Goal: Task Accomplishment & Management: Complete application form

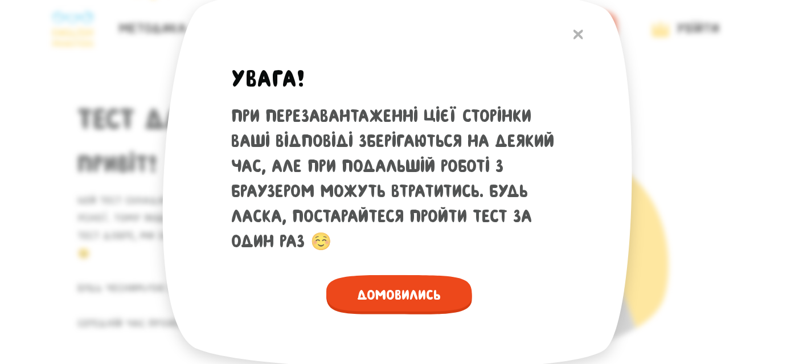
click at [413, 298] on span "Домовились" at bounding box center [399, 294] width 146 height 39
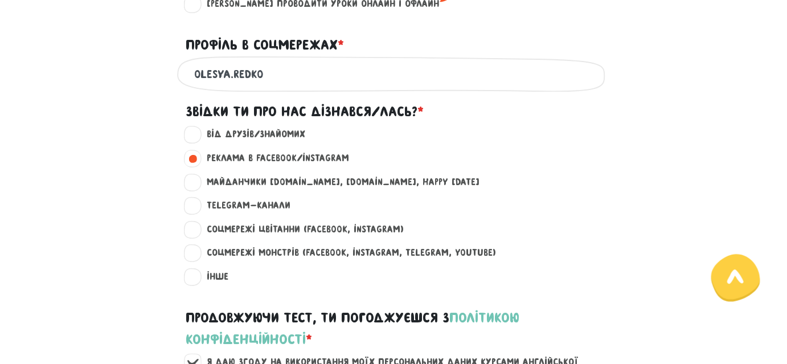
scroll to position [932, 0]
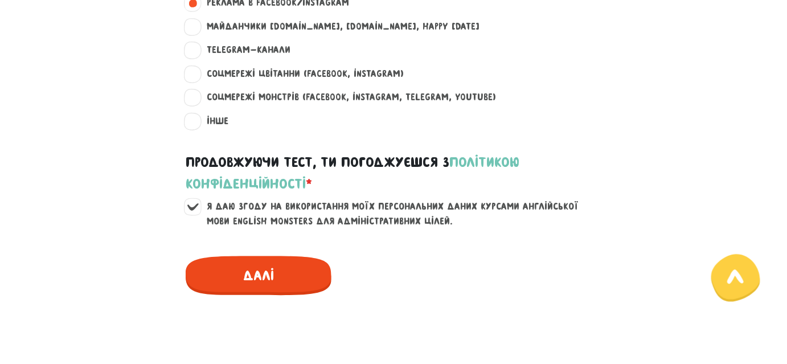
click at [249, 276] on span "Далі" at bounding box center [259, 275] width 146 height 39
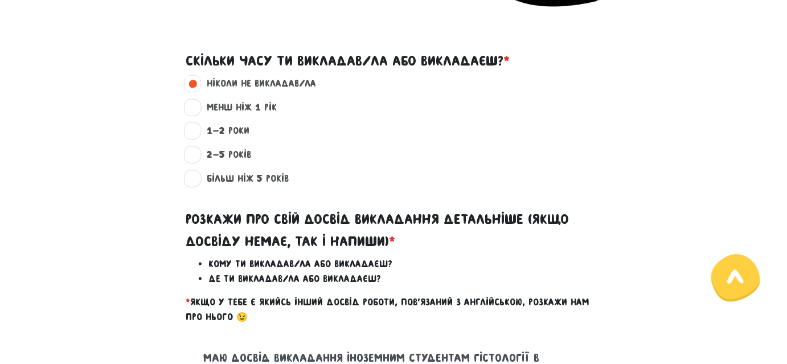
scroll to position [326, 0]
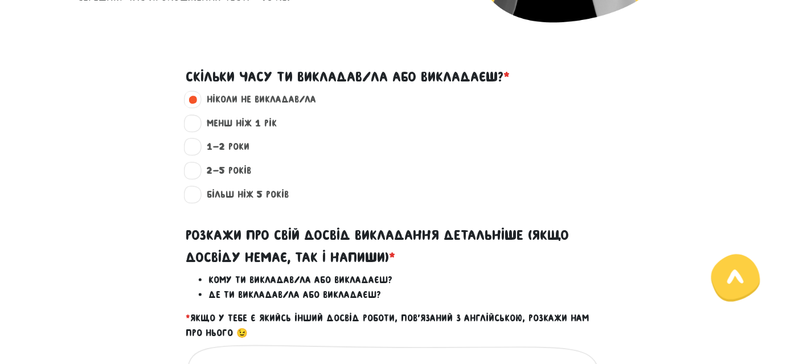
click at [197, 121] on label "менш ніж 1 рік ?" at bounding box center [237, 123] width 80 height 15
click at [192, 121] on input "менш ніж 1 рік ?" at bounding box center [192, 121] width 9 height 11
radio input "true"
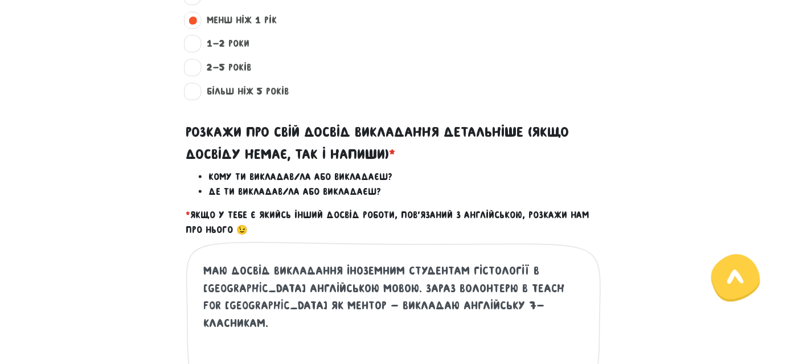
scroll to position [481, 0]
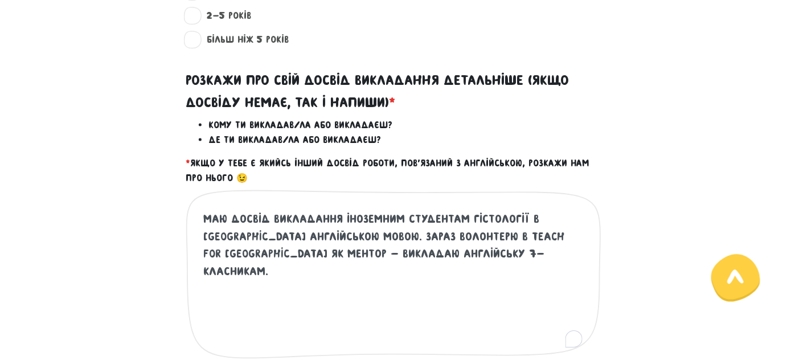
drag, startPoint x: 466, startPoint y: 217, endPoint x: 520, endPoint y: 217, distance: 54.7
click at [520, 217] on textarea "Маю досвід викладання іноземним студентам гістології в [GEOGRAPHIC_DATA] англій…" at bounding box center [394, 280] width 382 height 140
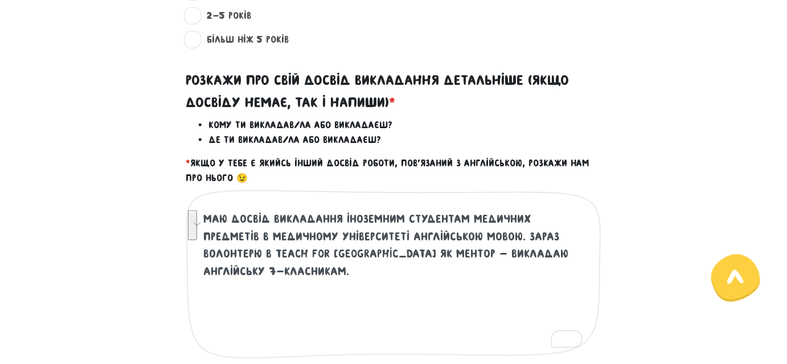
drag, startPoint x: 579, startPoint y: 256, endPoint x: 465, endPoint y: 238, distance: 115.3
click at [465, 238] on textarea "Маю досвід викладання іноземним студентам гістології в [GEOGRAPHIC_DATA] англій…" at bounding box center [394, 280] width 382 height 140
paste textarea "волонтером 9 та 10 хвиль програми «СтудМентор» від UNICEF – викладання дітям 5-…"
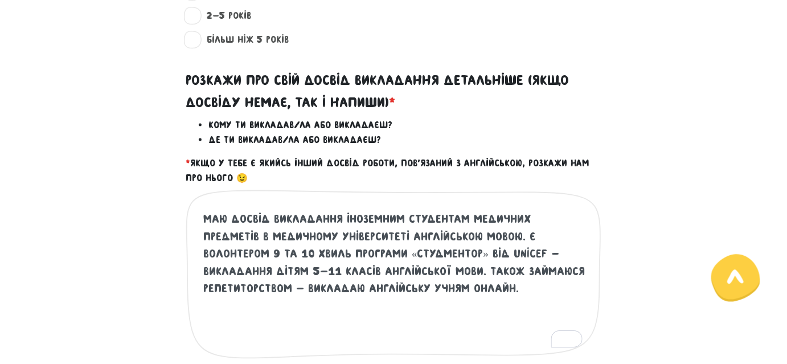
paste textarea "Досвід перекладу наукових медичних текстів англійською мовою — 4 роки (з 2021)."
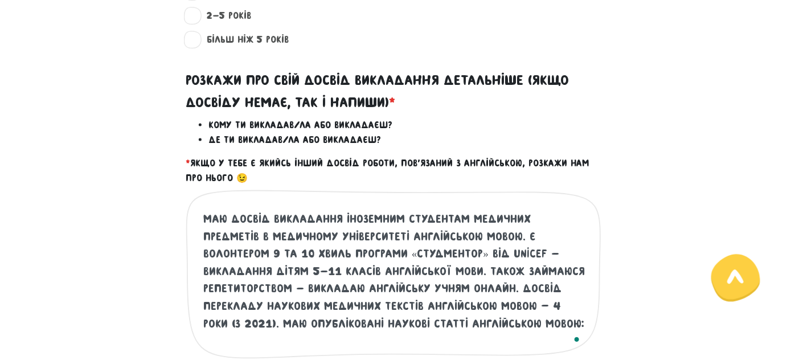
paste textarea "ORCID [URL][DOMAIN_NAME] Scopus [URL][DOMAIN_NAME] Google Scholar [URL][DOMAIN_…"
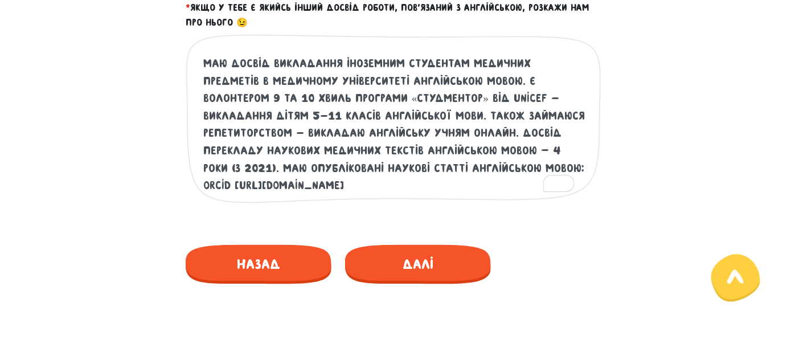
scroll to position [688, 0]
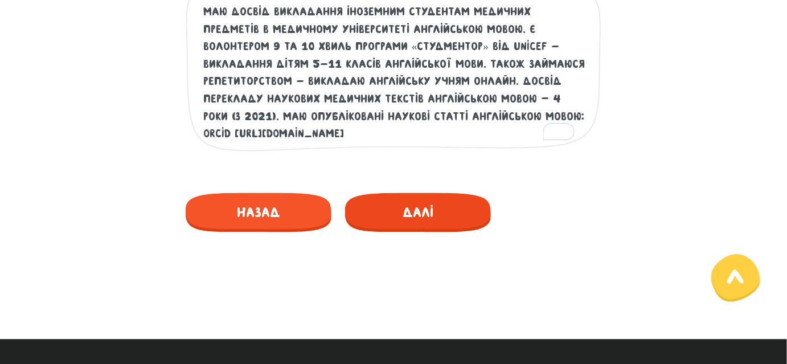
type textarea "Маю досвід викладання іноземним студентам медичних предметів в медичному універ…"
click at [426, 227] on span "Далі" at bounding box center [418, 212] width 146 height 39
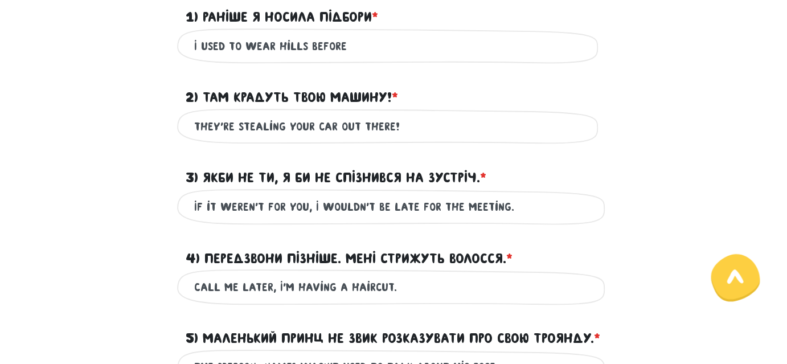
scroll to position [326, 0]
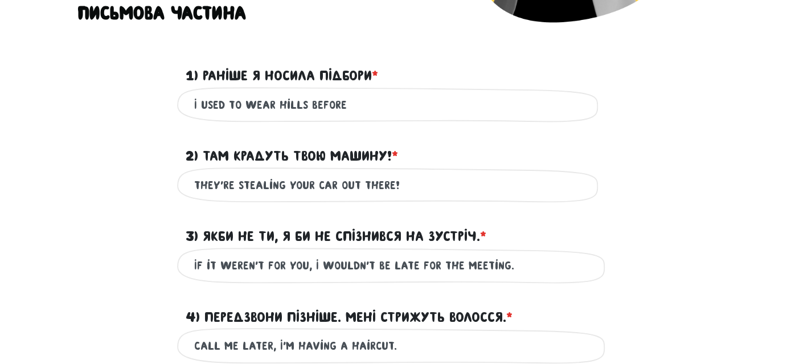
drag, startPoint x: 295, startPoint y: 101, endPoint x: 285, endPoint y: 101, distance: 9.7
click at [285, 101] on input "I used to wear hills before" at bounding box center [393, 105] width 399 height 26
type input "I used to wear heels before"
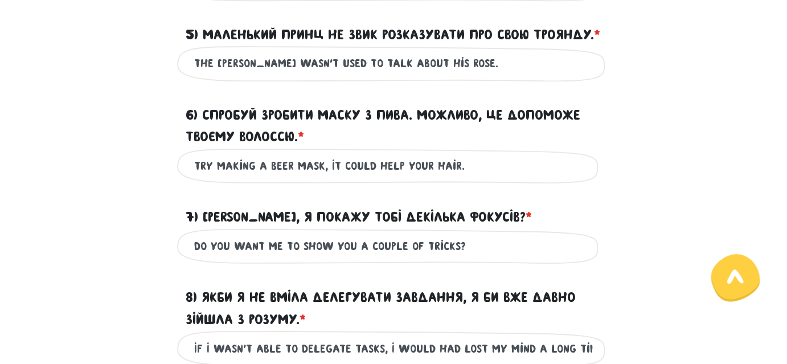
scroll to position [740, 0]
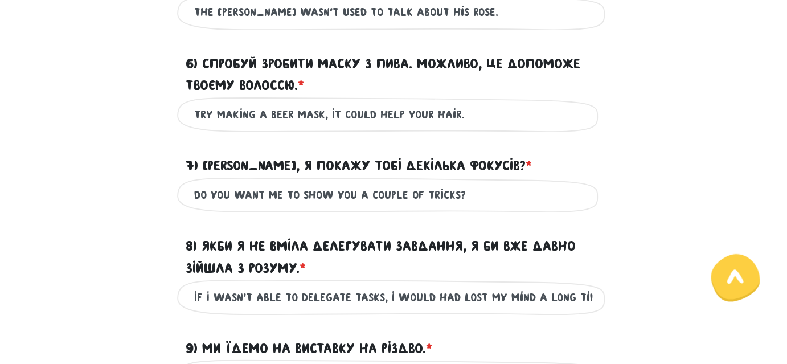
drag, startPoint x: 249, startPoint y: 317, endPoint x: 226, endPoint y: 317, distance: 22.8
click at [226, 310] on input "If I wasn't able to delegate tasks, I would had lost my mind a long time ago." at bounding box center [393, 297] width 399 height 26
click at [369, 310] on input "If I weren't able to delegate tasks, I would had lost my mind a long time ago." at bounding box center [393, 297] width 399 height 26
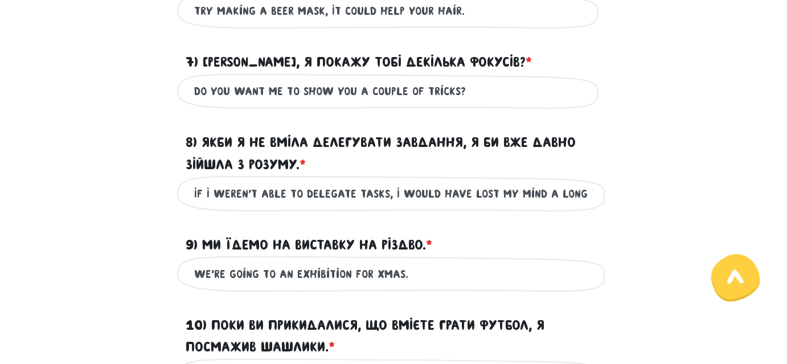
scroll to position [0, 39]
type input "If I weren't able to delegate tasks, I would have lost my mind a long time ago."
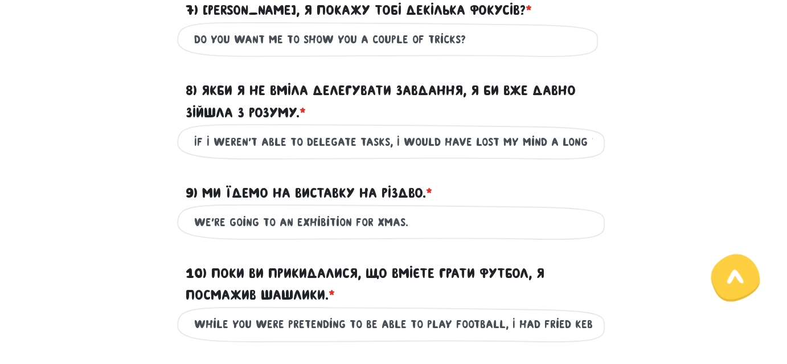
scroll to position [948, 0]
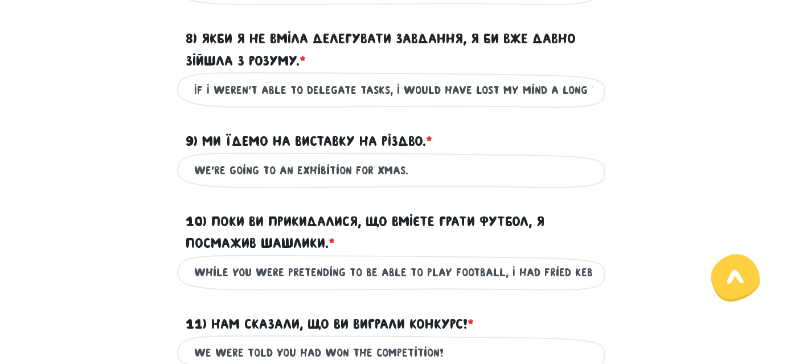
click at [494, 285] on input "While you were pretending to be able to play Football, I had fried Kebabs." at bounding box center [393, 273] width 399 height 26
drag, startPoint x: 510, startPoint y: 291, endPoint x: 395, endPoint y: 319, distance: 118.5
click at [395, 319] on form "Тест для тічерів 3/7 Привіт! Цей тест складається з двох частин - письмової та …" at bounding box center [393, 136] width 632 height 2027
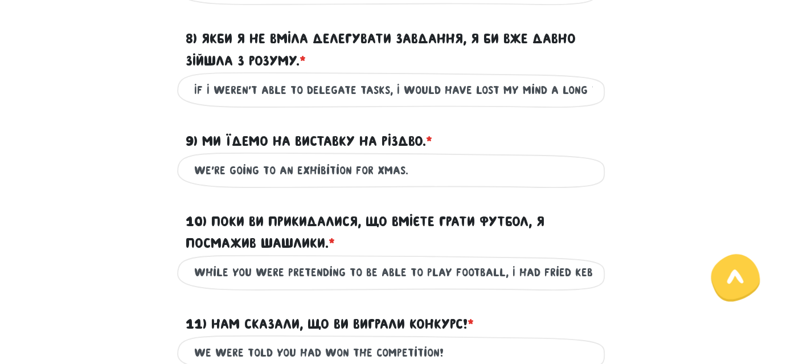
click at [395, 319] on form "Тест для тічерів 3/7 Привіт! Цей тест складається з двох частин - письмової та …" at bounding box center [393, 136] width 632 height 2027
drag, startPoint x: 442, startPoint y: 292, endPoint x: 598, endPoint y: 280, distance: 156.5
click at [598, 280] on div "While you were pretending to be able to play Football, I had fried Kebabs. Це о…" at bounding box center [393, 273] width 433 height 36
click at [358, 285] on input "While you were pretending to be able to play Football, I had fried Kebabs." at bounding box center [393, 273] width 399 height 26
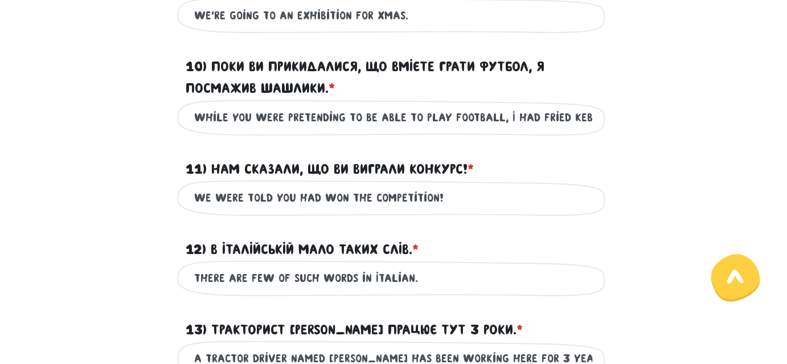
scroll to position [1154, 0]
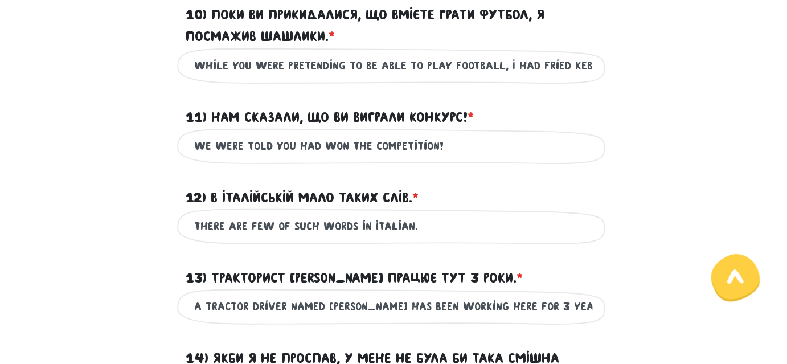
click at [302, 239] on input "There are few of such words in Italian." at bounding box center [393, 227] width 399 height 26
drag, startPoint x: 289, startPoint y: 247, endPoint x: 274, endPoint y: 245, distance: 14.3
click at [274, 239] on input "There are few of words like these in Italian." at bounding box center [393, 227] width 399 height 26
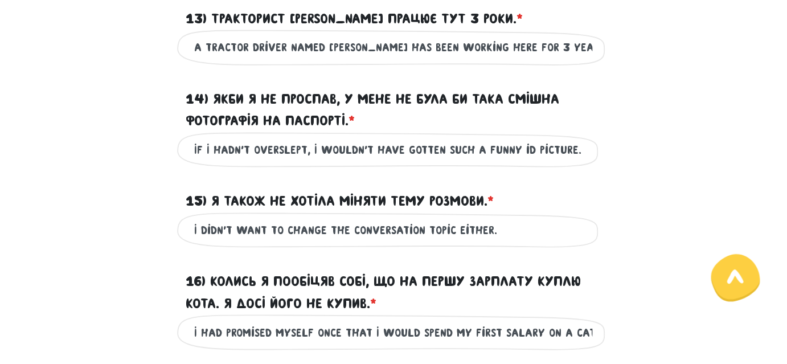
scroll to position [1465, 0]
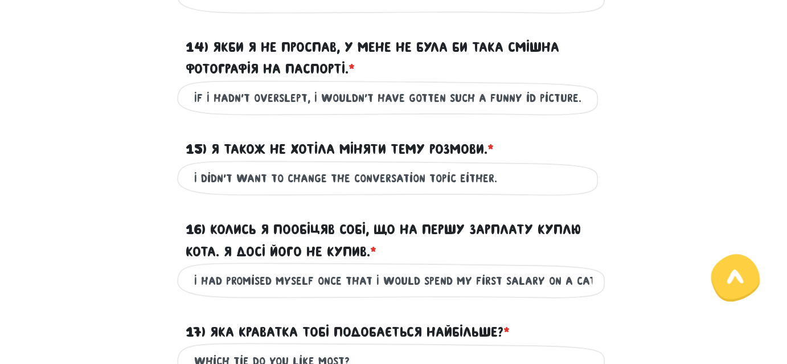
type input "There are few words like these in Italian."
drag, startPoint x: 395, startPoint y: 305, endPoint x: 592, endPoint y: 294, distance: 197.9
click at [592, 293] on input "I Had promised myself once that I would spend my first salary on a cat. I haven…" at bounding box center [393, 281] width 399 height 26
click at [568, 293] on input "I Had promised myself once that I would spend my first salary on a cat. I haven…" at bounding box center [393, 281] width 399 height 26
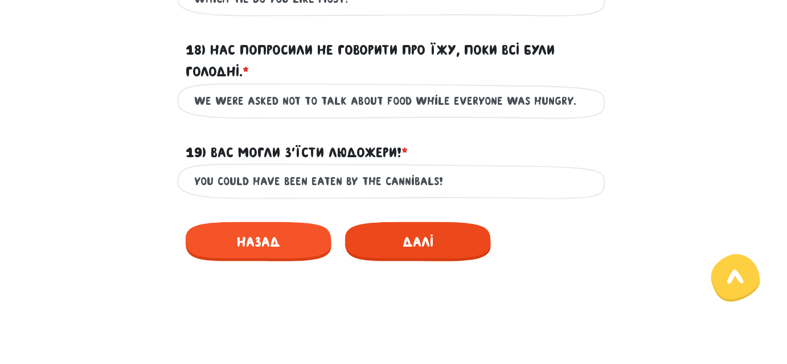
scroll to position [0, 0]
click at [436, 261] on span "Далі" at bounding box center [418, 241] width 146 height 39
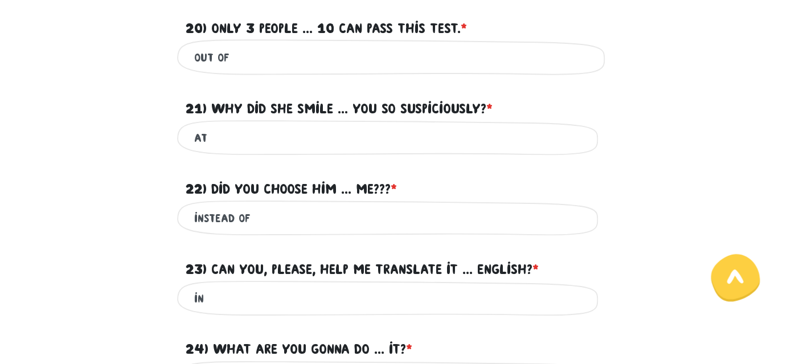
scroll to position [481, 0]
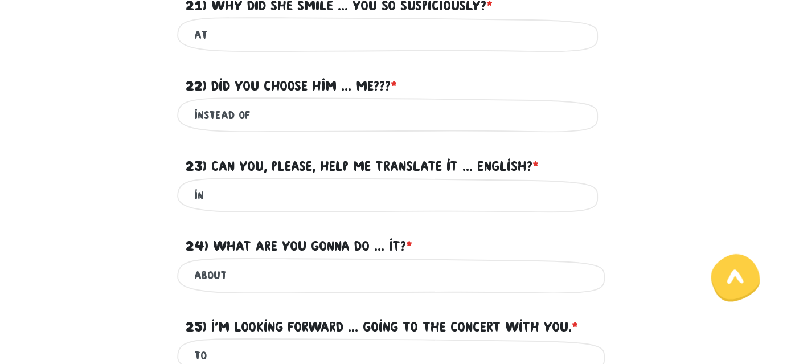
click at [219, 186] on input "in" at bounding box center [393, 196] width 399 height 26
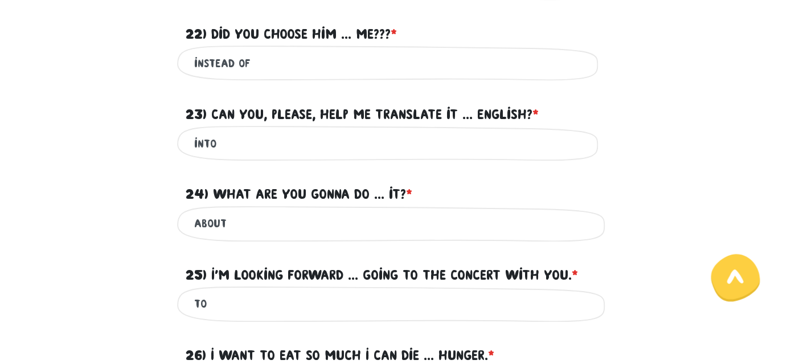
scroll to position [585, 0]
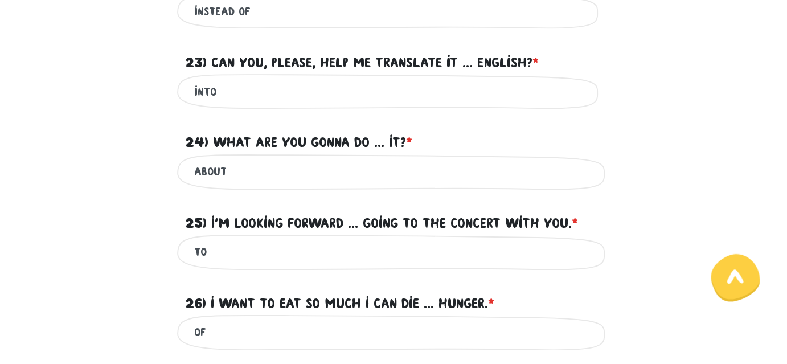
type input "into"
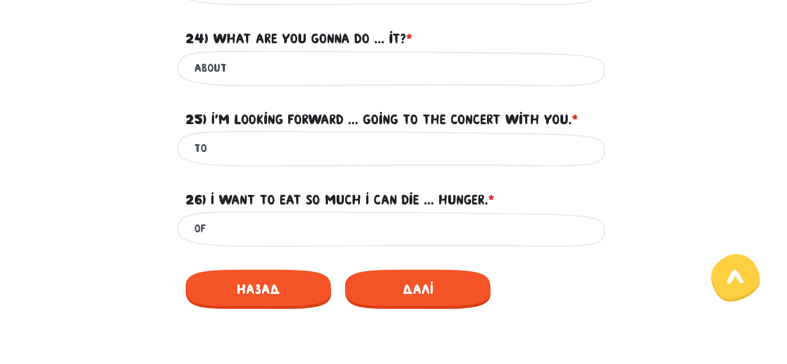
scroll to position [740, 0]
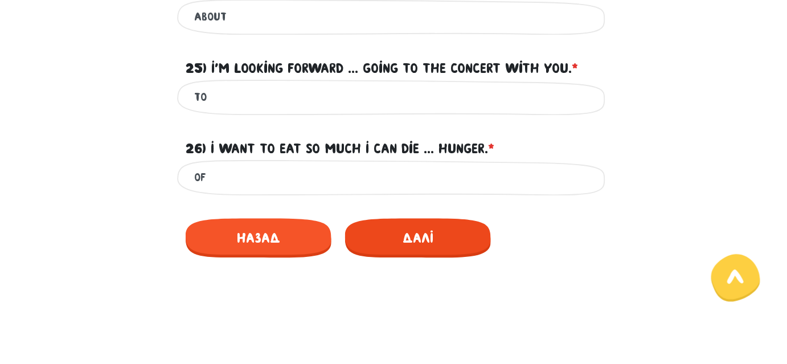
click at [407, 224] on span "Далі" at bounding box center [418, 237] width 146 height 39
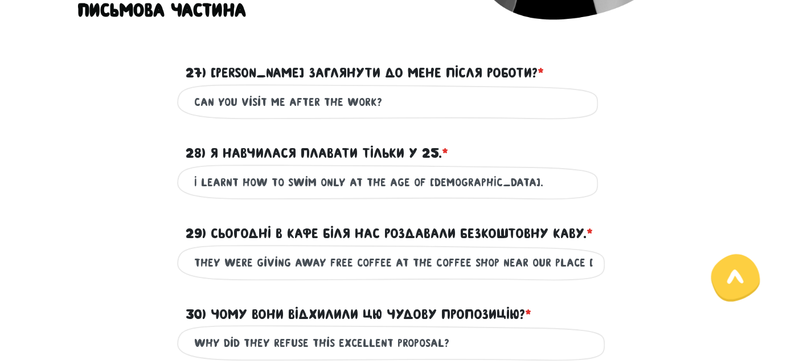
scroll to position [326, 0]
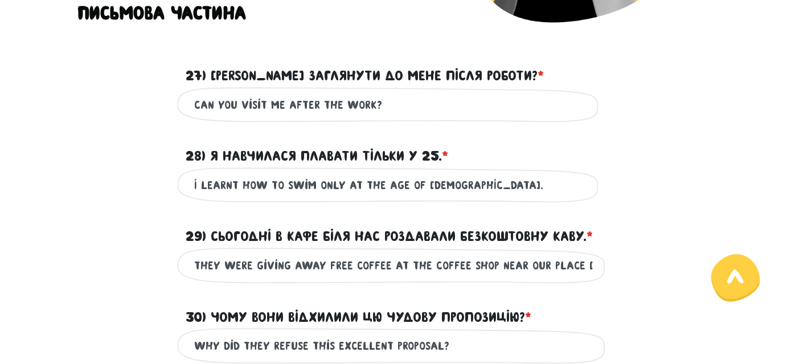
drag, startPoint x: 351, startPoint y: 183, endPoint x: 334, endPoint y: 183, distance: 17.1
click at [334, 183] on input "I learnt how to swim only at the age of [DEMOGRAPHIC_DATA]." at bounding box center [393, 186] width 399 height 26
drag, startPoint x: 217, startPoint y: 262, endPoint x: 338, endPoint y: 257, distance: 120.8
click at [338, 257] on input "They were giving away free coffee at the Coffee shop near our place [DATE]." at bounding box center [393, 266] width 399 height 26
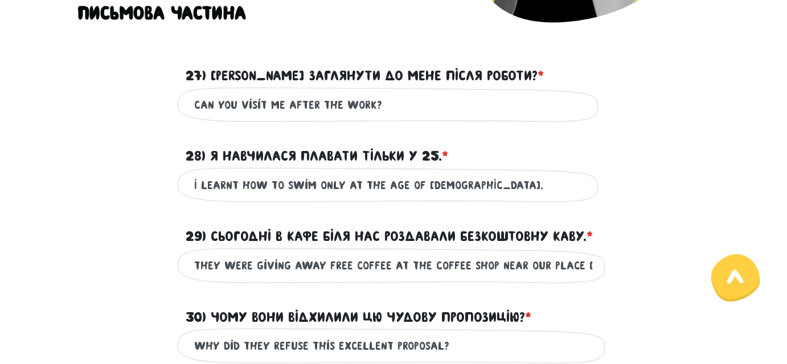
click at [427, 268] on input "They were giving away free coffee at the Coffee shop near our place [DATE]." at bounding box center [393, 266] width 399 height 26
drag, startPoint x: 427, startPoint y: 268, endPoint x: 620, endPoint y: 265, distance: 192.5
click at [620, 265] on div "They were giving away free coffee at the Coffee shop near our place [DATE]. Це …" at bounding box center [393, 266] width 649 height 36
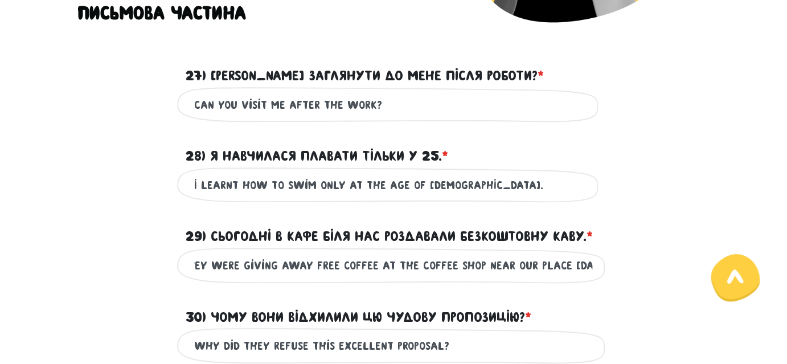
scroll to position [0, 0]
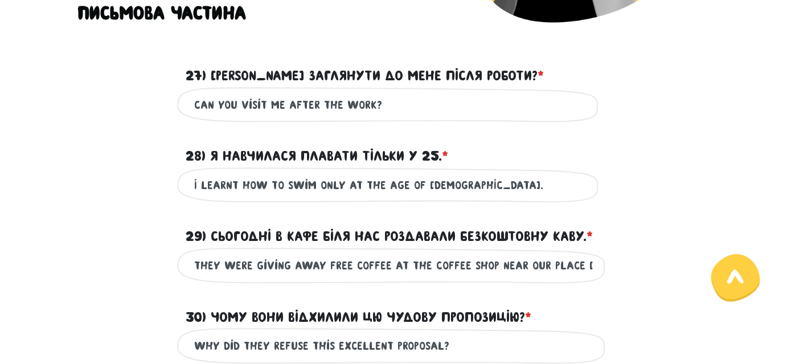
click at [151, 282] on div "They were giving away free coffee at the Coffee shop near our place [DATE]. Це …" at bounding box center [393, 266] width 649 height 36
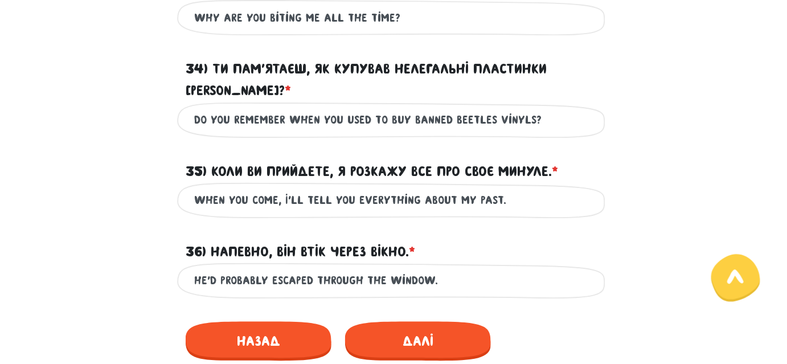
scroll to position [948, 0]
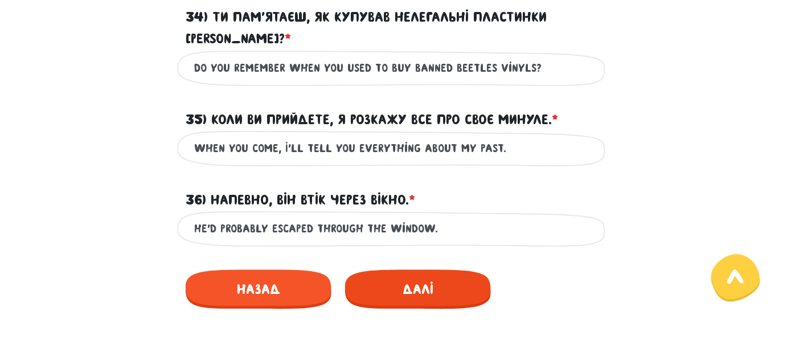
click at [418, 269] on span "Далі" at bounding box center [418, 288] width 146 height 39
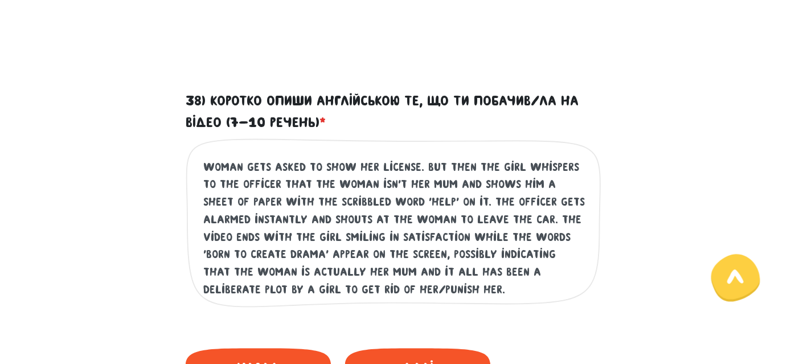
scroll to position [740, 0]
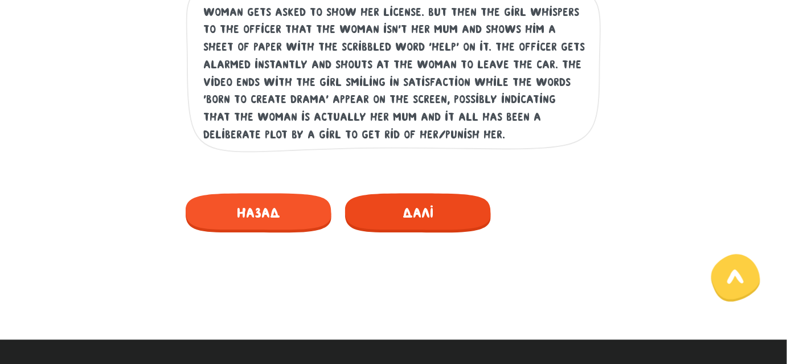
click at [404, 209] on span "Далі" at bounding box center [418, 212] width 146 height 39
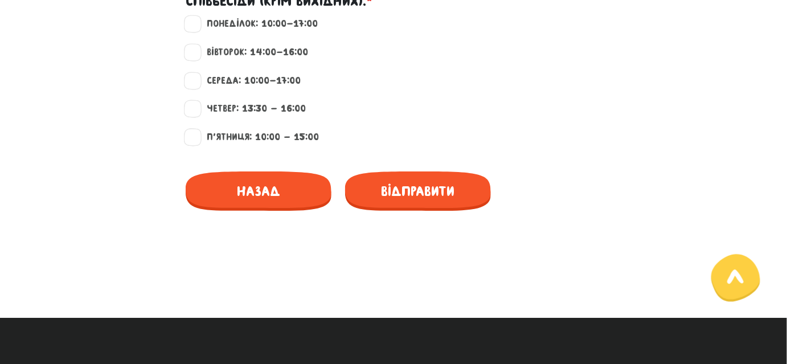
scroll to position [999, 0]
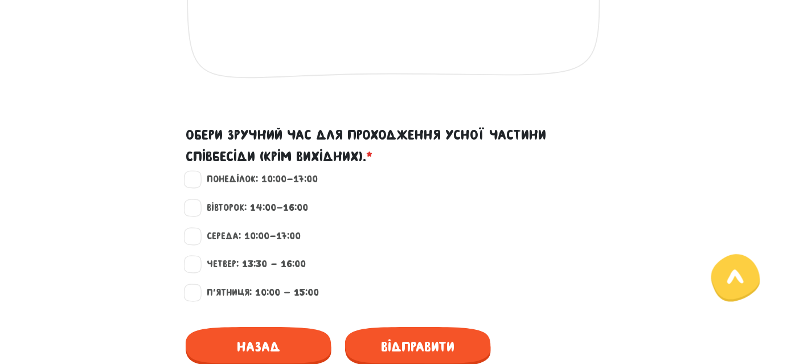
click at [197, 265] on label "Четвер: 13:30 - 16:00" at bounding box center [251, 264] width 109 height 15
click at [196, 265] on input "Четвер: 13:30 - 16:00" at bounding box center [192, 262] width 9 height 11
checkbox input "true"
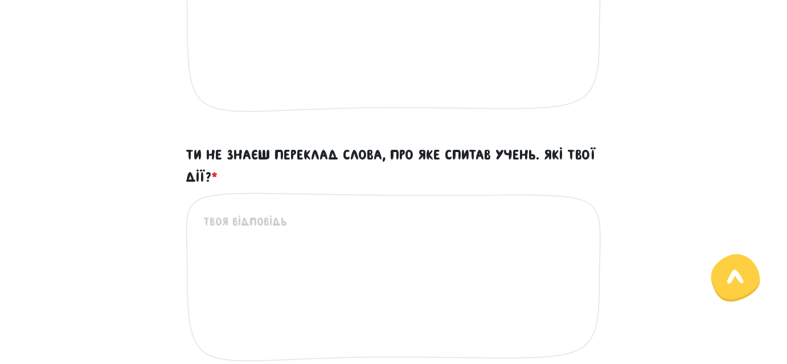
scroll to position [518, 0]
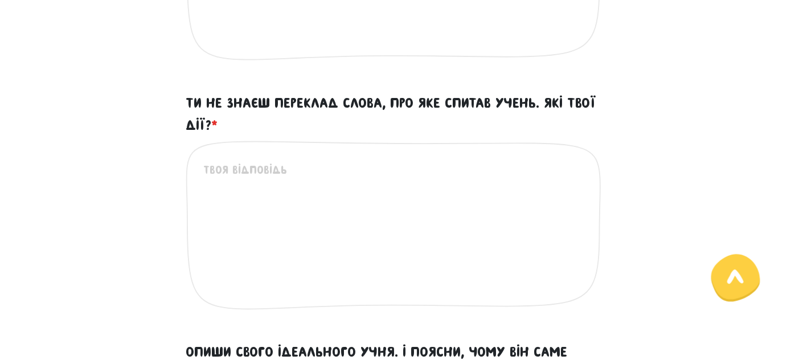
click at [229, 217] on textarea "Ти не знаєш переклад слова, про яке спитав учень. Які твої дії? *" at bounding box center [394, 231] width 382 height 140
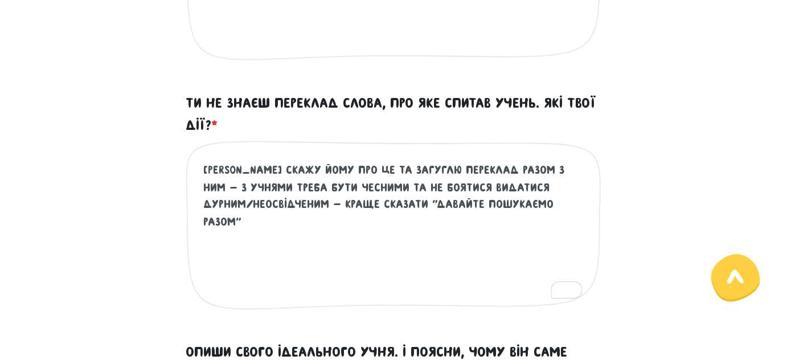
scroll to position [310, 0]
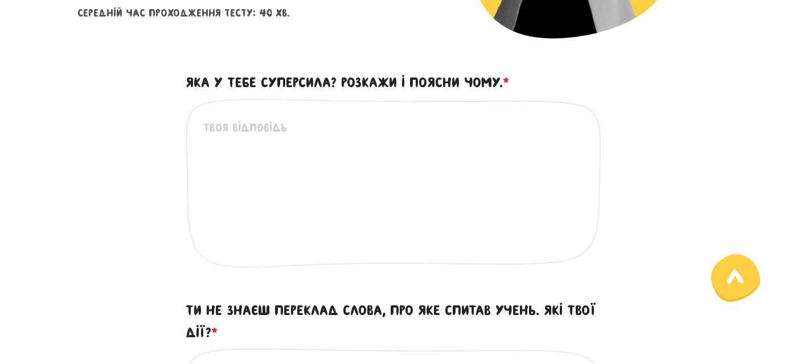
type textarea "[PERSON_NAME] скажу йому про це та загуглю переклад разом з ним - з учнями треб…"
click at [231, 215] on textarea "Яка у тебе суперсила? Розкажи і поясни чому. *" at bounding box center [394, 189] width 382 height 140
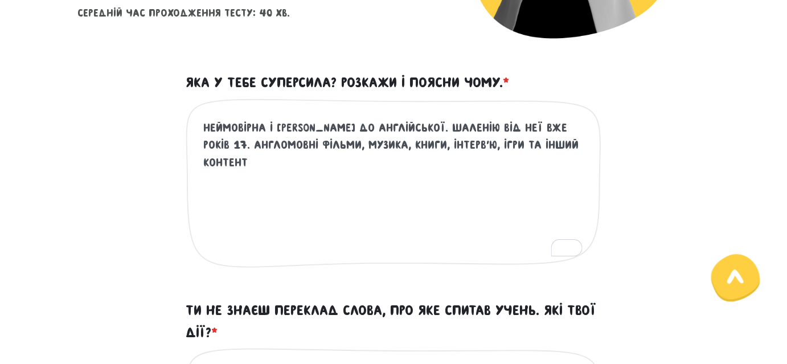
click at [221, 149] on textarea "Неймовірна і [PERSON_NAME] до англійської. Шаленію від неї вже років 17. Англом…" at bounding box center [394, 189] width 382 height 140
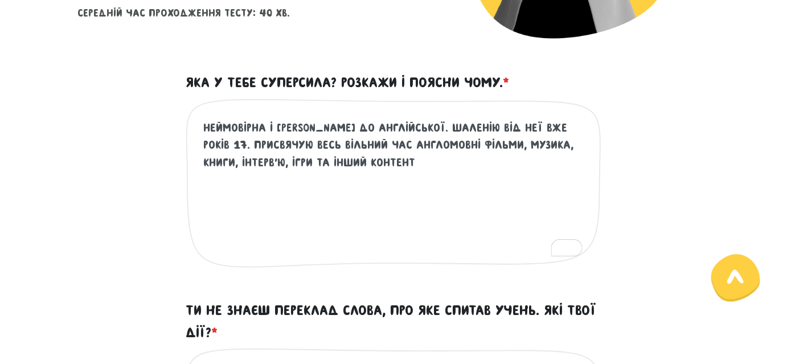
click at [484, 143] on textarea "Неймовірна і [PERSON_NAME] до англійської. Шаленію від неї вже років 17. Присвя…" at bounding box center [394, 189] width 382 height 140
click at [540, 143] on textarea "Неймовірна і [PERSON_NAME] до англійської. Шаленію від неї вже років 17. Присвя…" at bounding box center [394, 189] width 382 height 140
click at [574, 145] on textarea "Неймовірна і [PERSON_NAME] до англійської. Шаленію від неї вже років 17. Присвя…" at bounding box center [394, 189] width 382 height 140
click at [318, 161] on textarea "Неймовірна і [PERSON_NAME] до англійської. Шаленію від неї вже років 17. Присвя…" at bounding box center [394, 189] width 382 height 140
click at [378, 157] on textarea "Неймовірна і [PERSON_NAME] до англійської. Шаленію від неї вже років 17. Присвя…" at bounding box center [394, 189] width 382 height 140
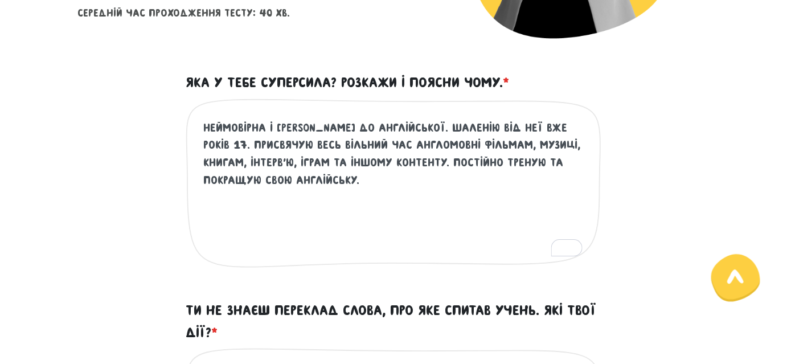
click at [443, 145] on textarea "Неймовірна і [PERSON_NAME] до англійської. Шаленію від неї вже років 17. Присвя…" at bounding box center [394, 189] width 382 height 140
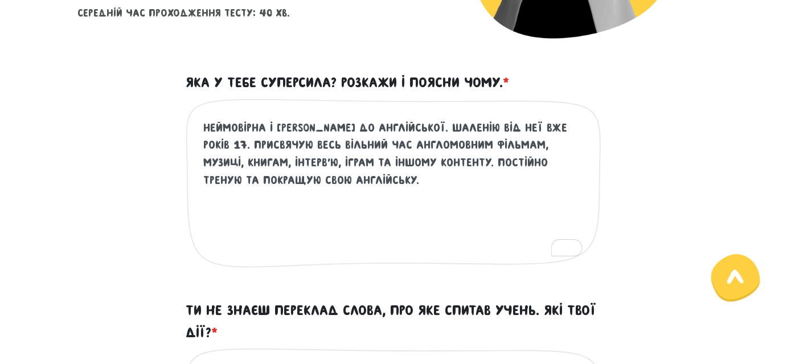
click at [443, 174] on textarea "Неймовірна і [PERSON_NAME] до англійської. Шаленію від неї вже років 17. Присвя…" at bounding box center [394, 189] width 382 height 140
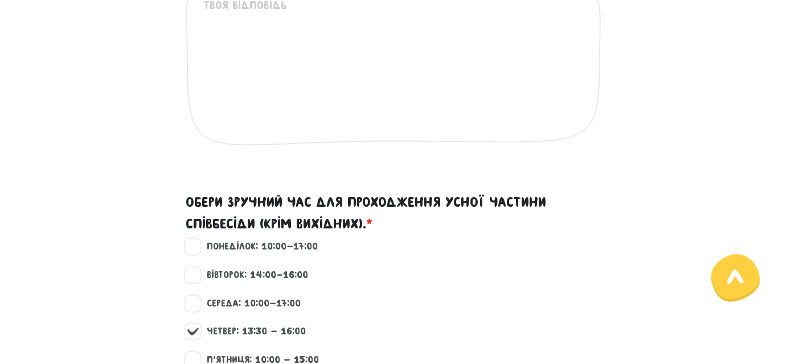
scroll to position [724, 0]
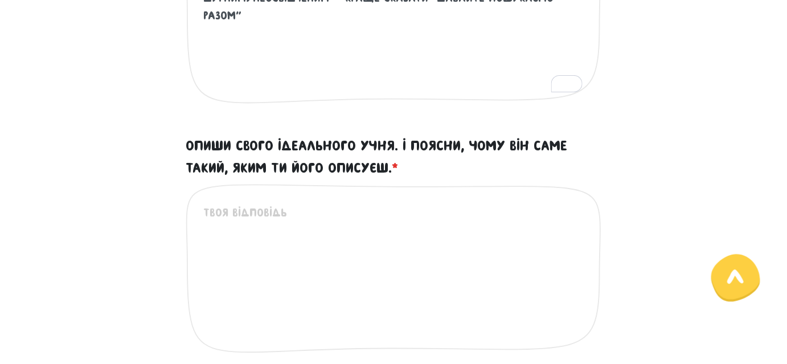
type textarea "Неймовірна і [PERSON_NAME] до англійської. Шаленію від неї вже років 17. Присвя…"
click at [379, 192] on div "Це обов'язкове поле" at bounding box center [394, 277] width 416 height 188
click at [356, 211] on textarea "Опиши свого ідеального учня. І поясни, чому він саме такий, яким ти його описує…" at bounding box center [394, 274] width 382 height 140
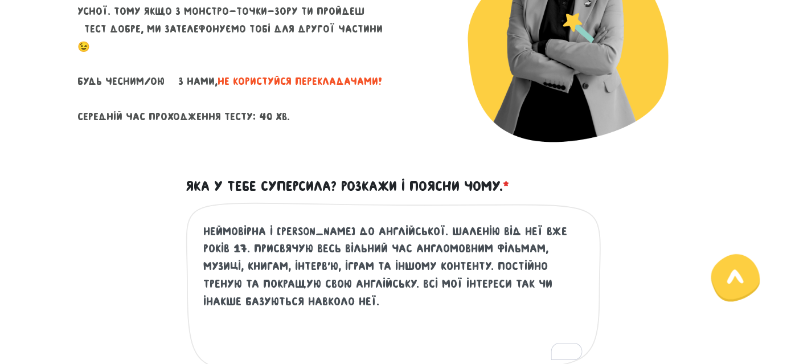
scroll to position [155, 0]
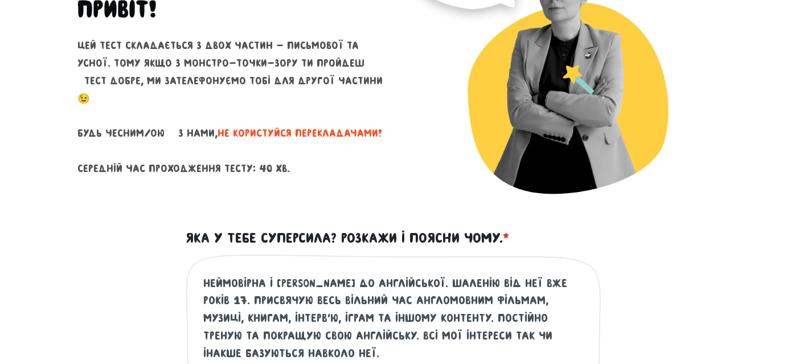
type textarea "Людина, яка має якісь гобі/інтереси, так чи інакше пов'язані з англійською мово…"
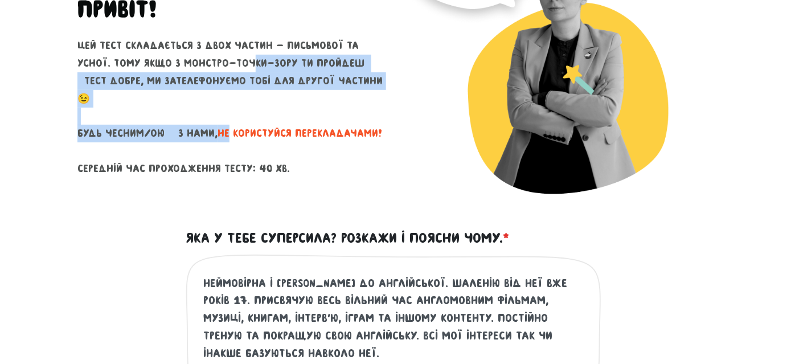
drag, startPoint x: 226, startPoint y: 122, endPoint x: 212, endPoint y: 75, distance: 49.2
click at [212, 75] on p "Цей тест складається з двох частин - письмової та усної. Тому якщо з монстро-то…" at bounding box center [230, 107] width 307 height 140
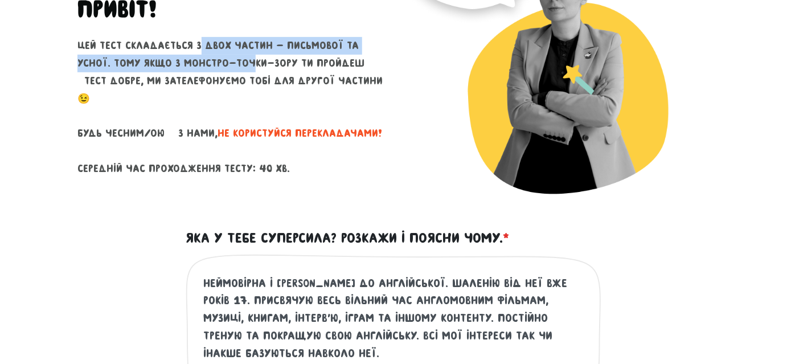
drag, startPoint x: 212, startPoint y: 75, endPoint x: 195, endPoint y: 50, distance: 30.6
click at [195, 50] on p "Цей тест складається з двох частин - письмової та усної. Тому якщо з монстро-то…" at bounding box center [230, 107] width 307 height 140
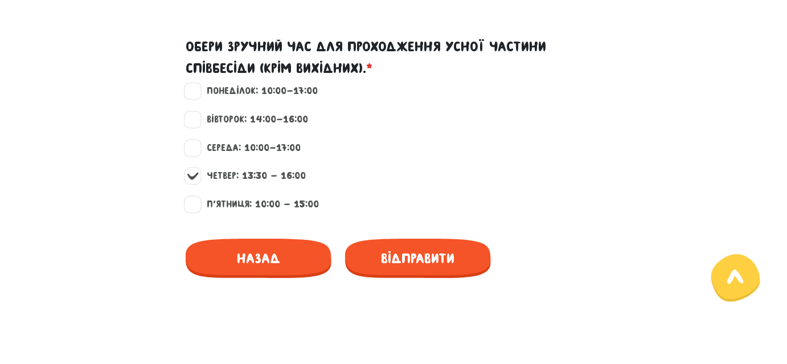
scroll to position [1035, 0]
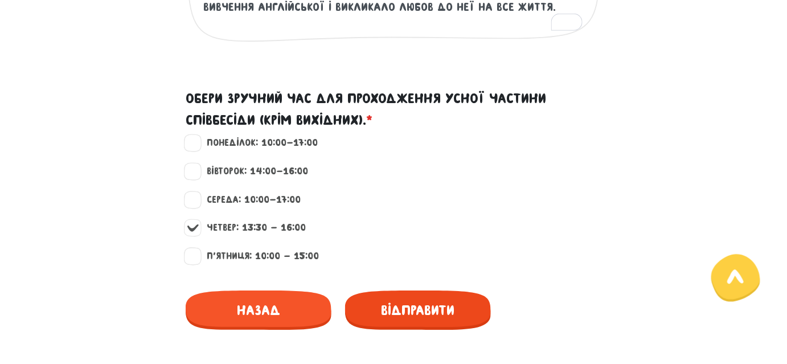
click at [430, 307] on span "Відправити" at bounding box center [418, 309] width 146 height 39
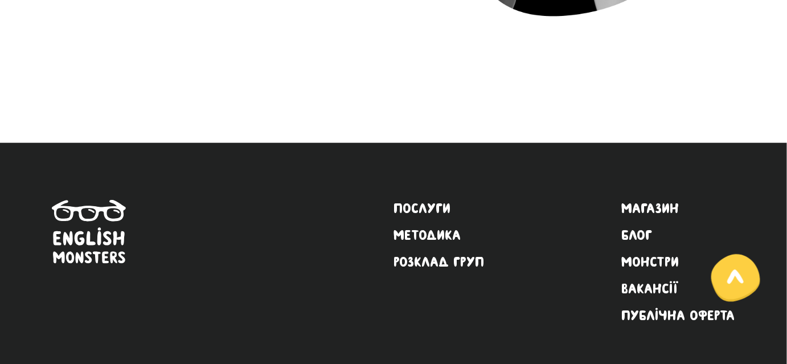
scroll to position [326, 0]
